Goal: Task Accomplishment & Management: Manage account settings

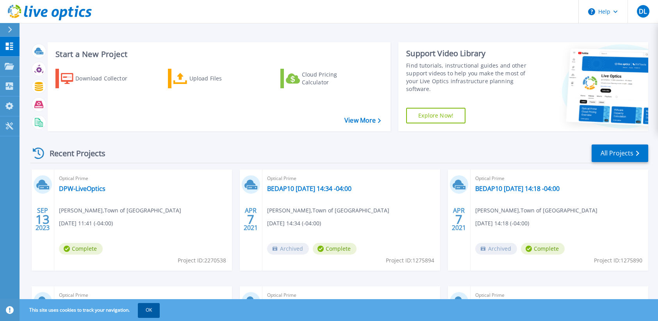
click at [147, 276] on button "OK" at bounding box center [149, 310] width 22 height 14
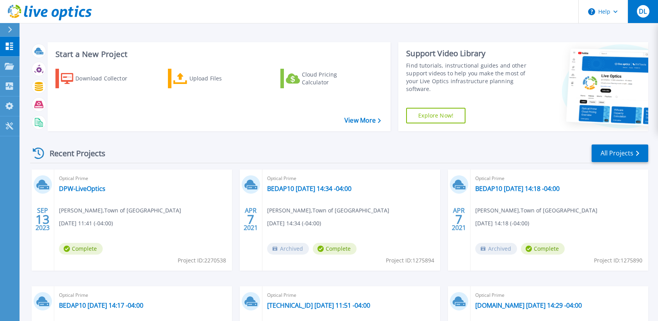
click at [638, 12] on div "DL" at bounding box center [643, 11] width 12 height 12
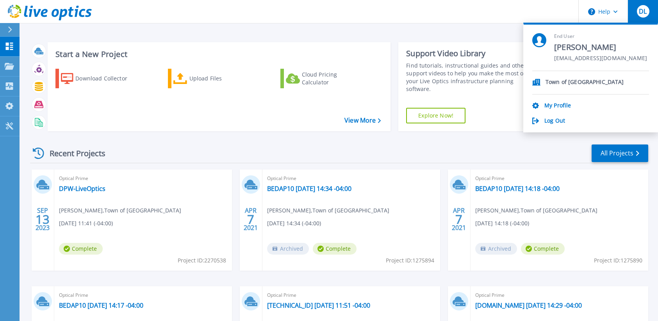
click at [572, 105] on div "My Profile" at bounding box center [590, 105] width 117 height 7
click at [558, 105] on link "My Profile" at bounding box center [558, 105] width 27 height 7
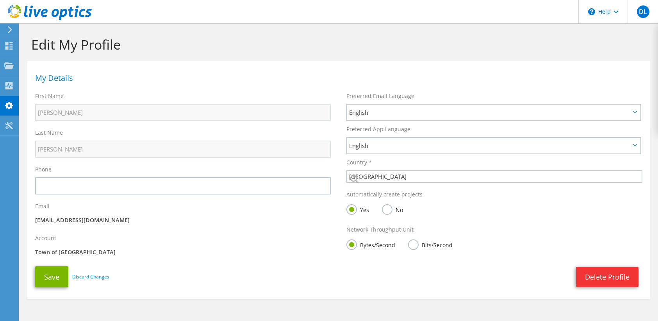
select select "224"
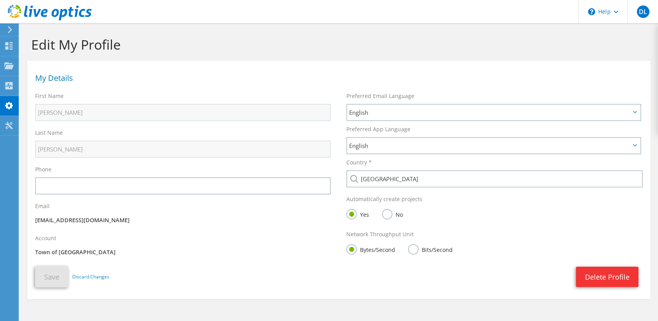
click at [12, 30] on use at bounding box center [10, 29] width 4 height 7
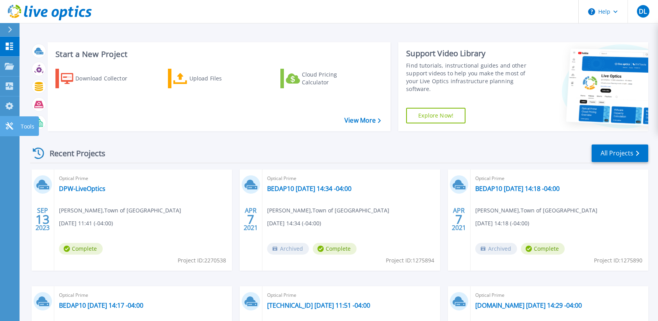
click at [24, 124] on p "Tools" at bounding box center [28, 126] width 14 height 20
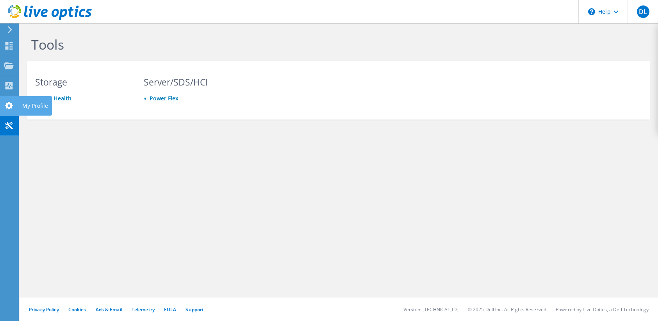
click at [5, 102] on icon at bounding box center [8, 105] width 9 height 7
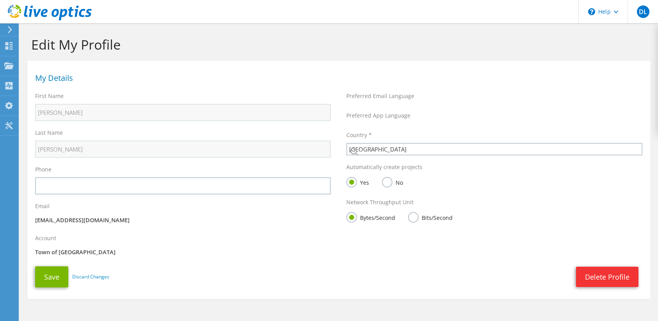
select select "224"
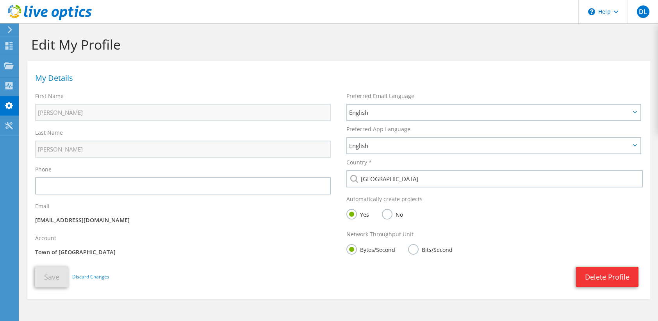
click at [35, 121] on div at bounding box center [35, 121] width 0 height 0
click at [58, 79] on h1 "My Details" at bounding box center [337, 78] width 604 height 8
click at [9, 106] on icon at bounding box center [8, 105] width 9 height 7
click at [69, 13] on icon at bounding box center [50, 13] width 84 height 16
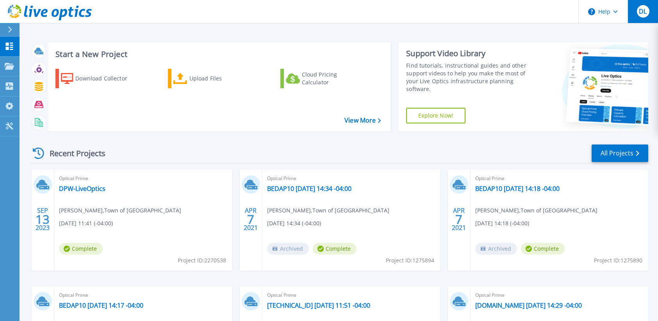
click at [645, 12] on span "DL" at bounding box center [643, 11] width 8 height 6
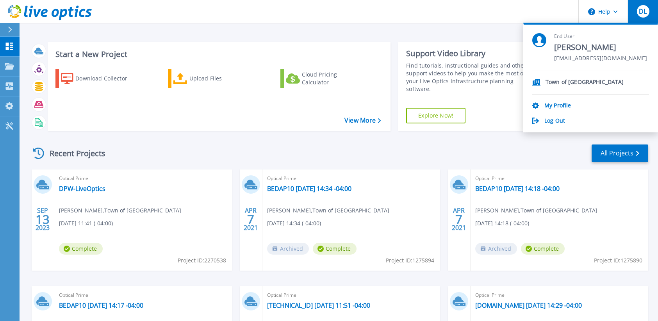
click at [566, 123] on div "Log Out" at bounding box center [590, 121] width 117 height 7
click at [554, 120] on link "Log Out" at bounding box center [555, 121] width 21 height 7
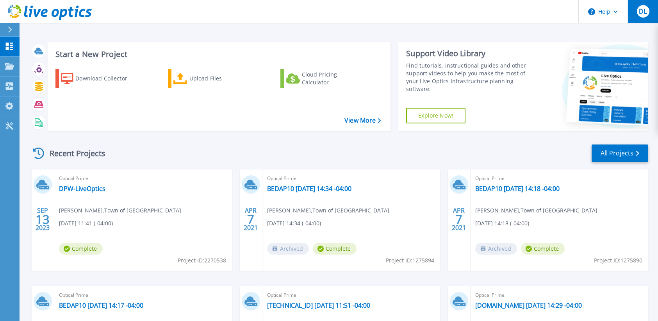
click at [646, 11] on span "DL" at bounding box center [643, 11] width 8 height 6
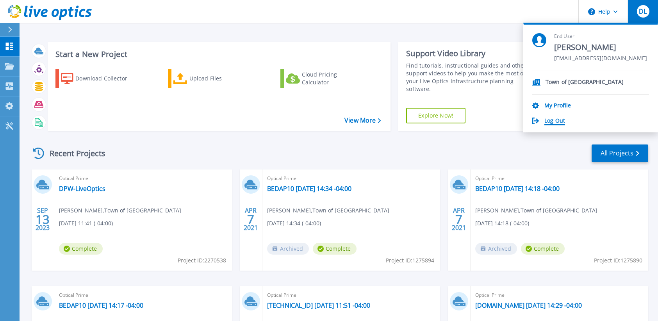
click at [553, 119] on link "Log Out" at bounding box center [555, 121] width 21 height 7
